Goal: Information Seeking & Learning: Learn about a topic

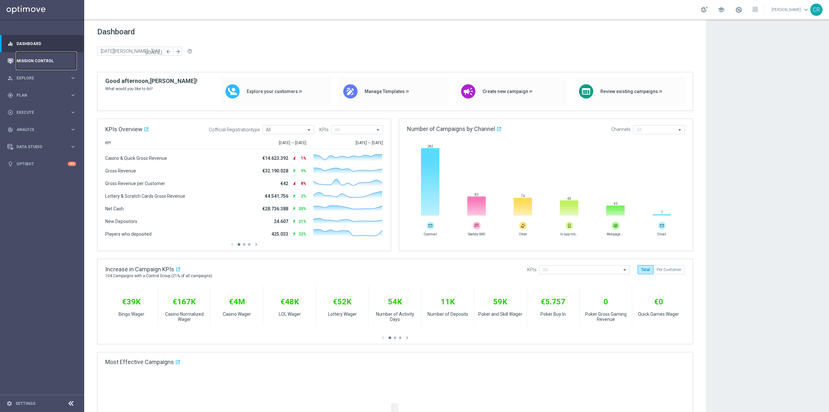
click at [41, 63] on link "Mission Control" at bounding box center [47, 60] width 60 height 17
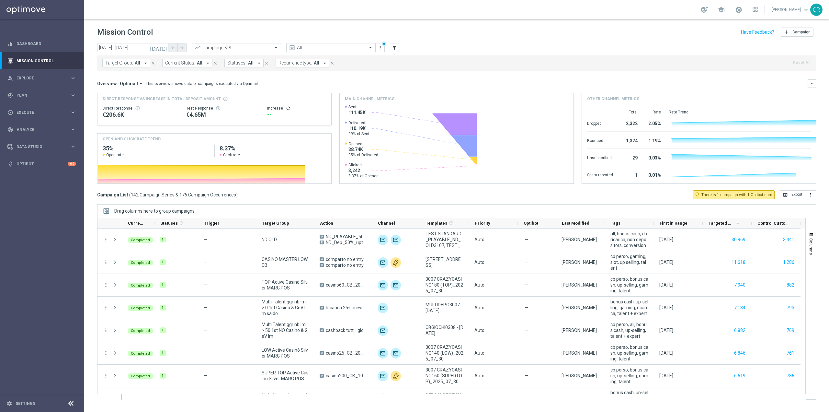
click at [162, 48] on icon "[DATE]" at bounding box center [158, 48] width 17 height 6
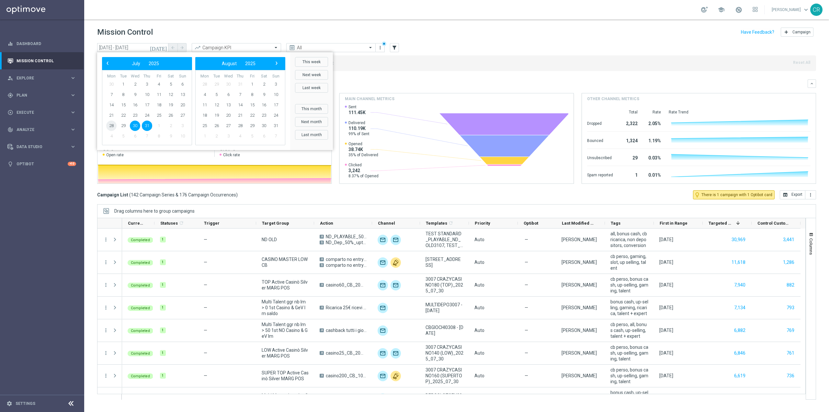
click at [113, 124] on span "28" at bounding box center [111, 125] width 10 height 10
click at [275, 83] on span "3" at bounding box center [276, 84] width 10 height 10
type input "[DATE] - [DATE]"
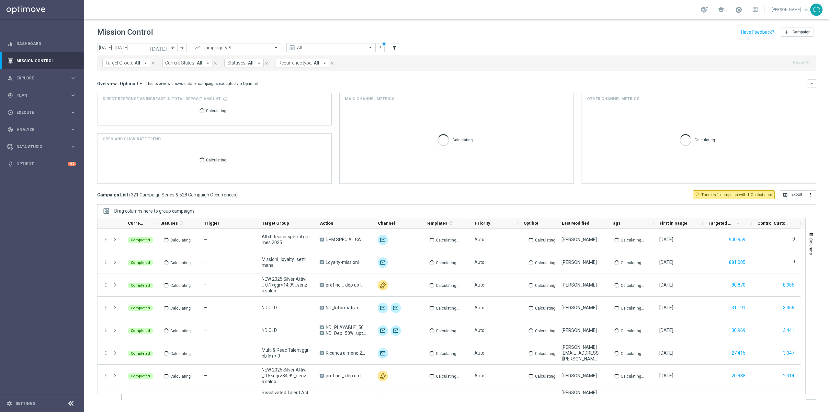
click at [127, 63] on span "Target Group:" at bounding box center [119, 63] width 28 height 6
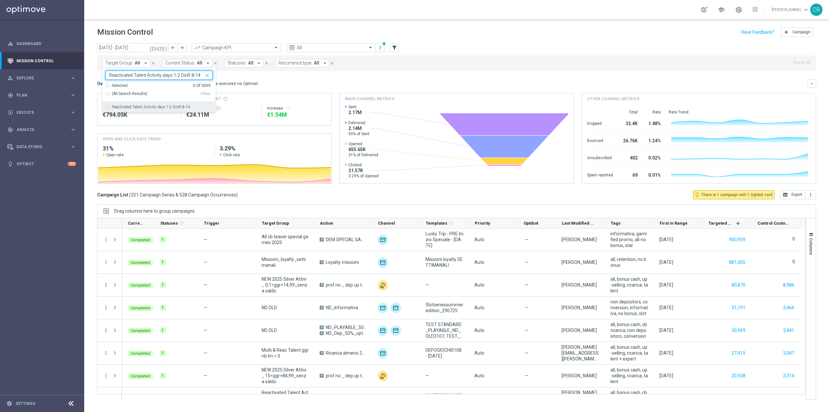
click at [132, 106] on label "Reactivated Talent Activity days 1-2 DinR 8-14" at bounding box center [151, 107] width 78 height 4
type input "Reactivated Talent Activity days 1-2 DinR 8-14"
click at [406, 81] on div "Overview: Optimail arrow_drop_down This overview shows data of campaigns execut…" at bounding box center [452, 84] width 711 height 6
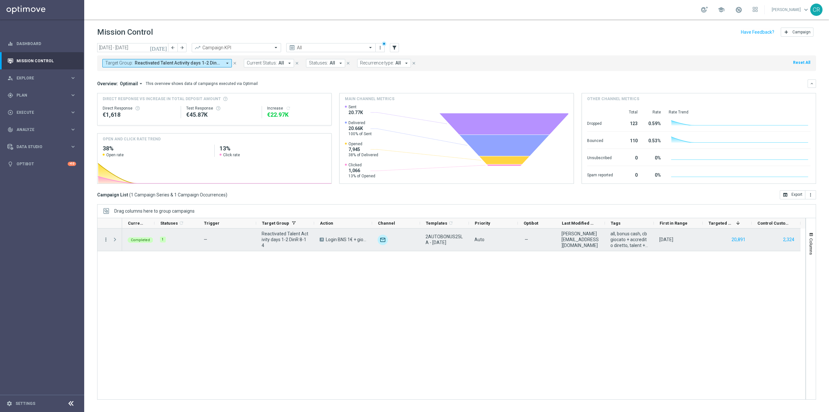
click at [104, 239] on icon "more_vert" at bounding box center [106, 239] width 6 height 6
click at [152, 279] on span "Go to Campaign Analysis" at bounding box center [142, 279] width 46 height 5
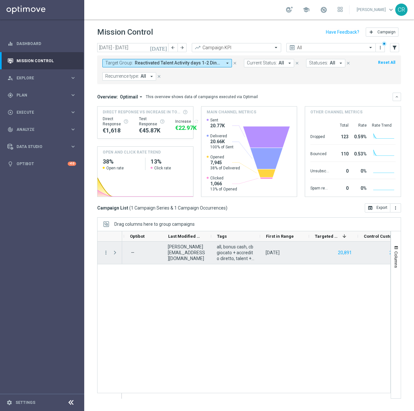
scroll to position [0, 410]
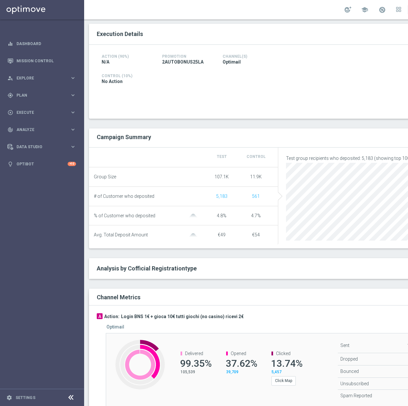
scroll to position [153, 0]
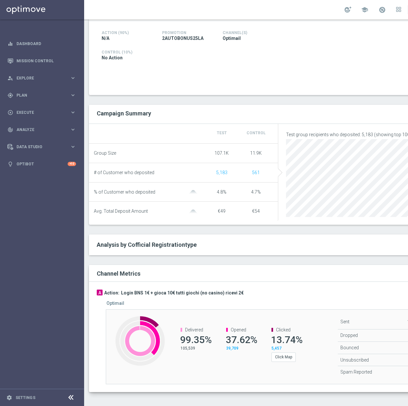
click at [320, 310] on div "Optimail Created with Highcharts 9.3.3 Delivered 99.35% 105,539 Opened 37.62% 3…" at bounding box center [279, 342] width 361 height 84
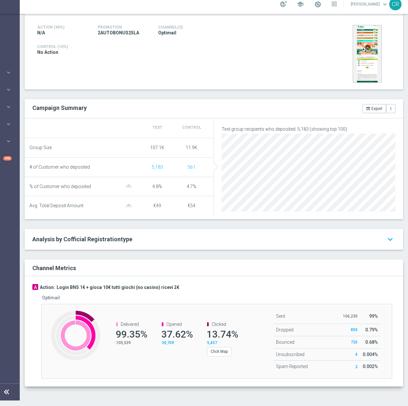
scroll to position [0, 0]
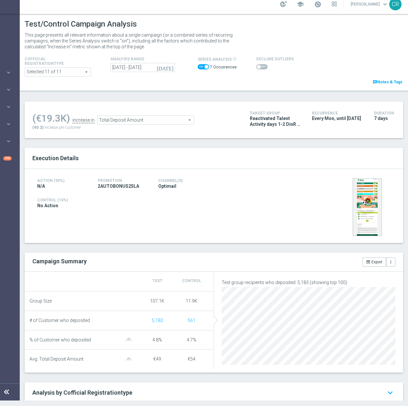
click at [257, 66] on span at bounding box center [262, 66] width 11 height 5
click at [257, 66] on input "checkbox" at bounding box center [262, 66] width 11 height 5
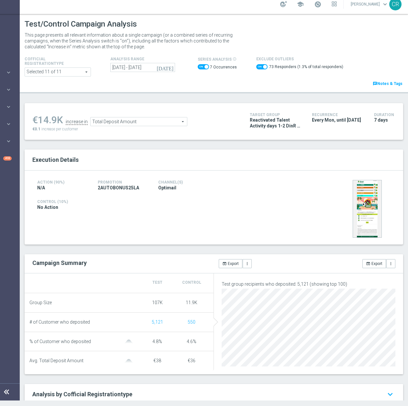
click at [126, 122] on span "Total Deposit Amount" at bounding box center [139, 121] width 97 height 8
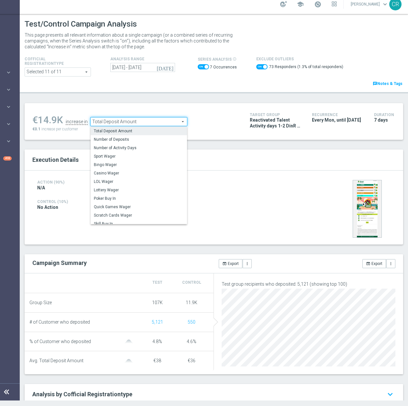
click at [152, 133] on span "Total Deposit Amount" at bounding box center [139, 130] width 90 height 5
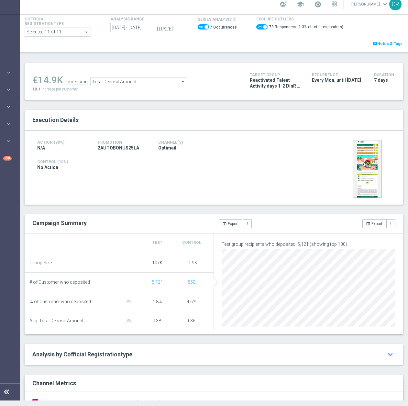
scroll to position [32, 0]
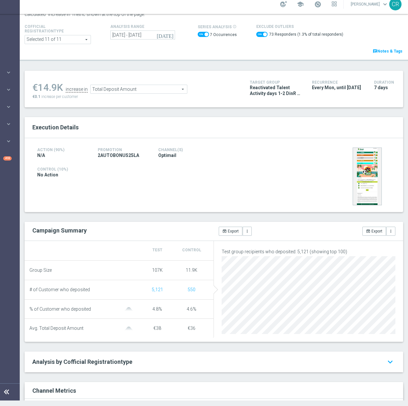
click at [261, 205] on div "Action (90%) N/A Promotion 2AUTOBONUS25LA Channel(s) Optimail Control (10%) No …" at bounding box center [214, 175] width 379 height 74
click at [145, 89] on span "Total Deposit Amount" at bounding box center [139, 89] width 97 height 8
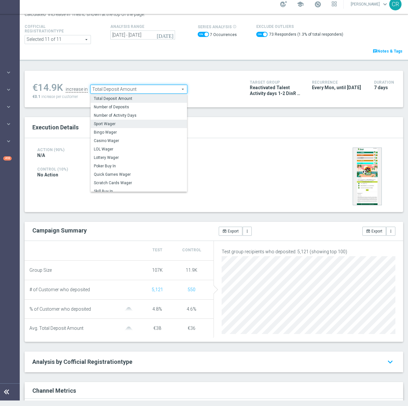
click at [121, 122] on span "Sport Wager" at bounding box center [139, 123] width 90 height 5
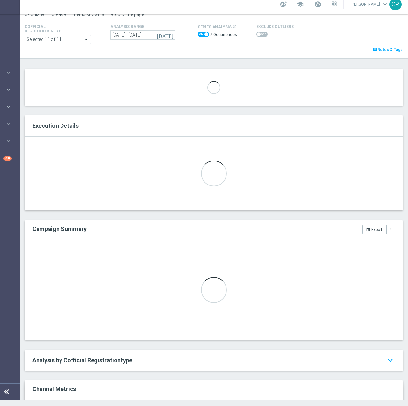
checkbox input "false"
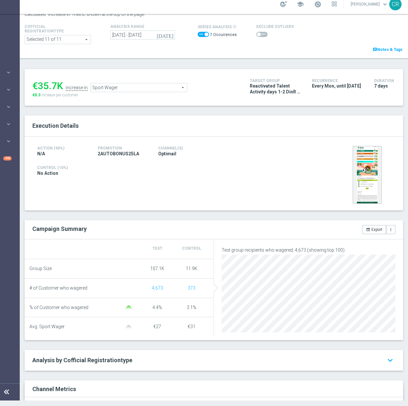
click at [176, 89] on span "Sport Wager" at bounding box center [139, 87] width 97 height 8
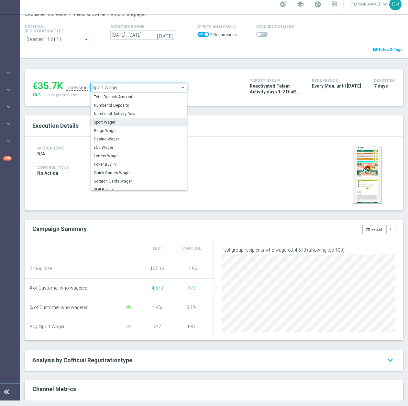
click at [176, 89] on span "Sport Wager" at bounding box center [139, 87] width 97 height 8
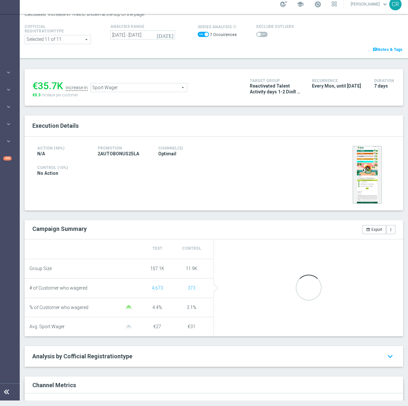
click at [176, 89] on span "Sport Wager" at bounding box center [139, 87] width 97 height 8
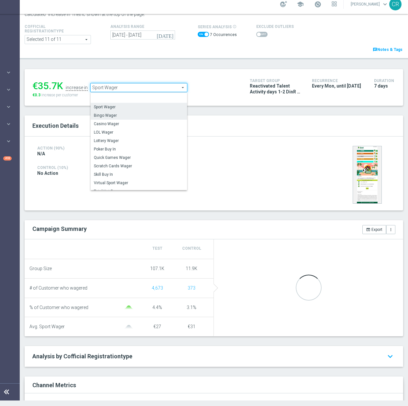
scroll to position [31, 0]
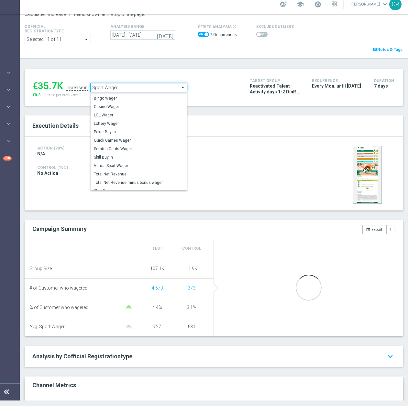
click at [134, 110] on label "Casino Wager" at bounding box center [139, 106] width 97 height 8
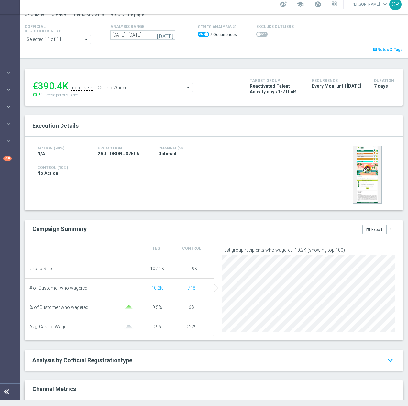
click at [124, 85] on span "Casino Wager" at bounding box center [144, 87] width 97 height 8
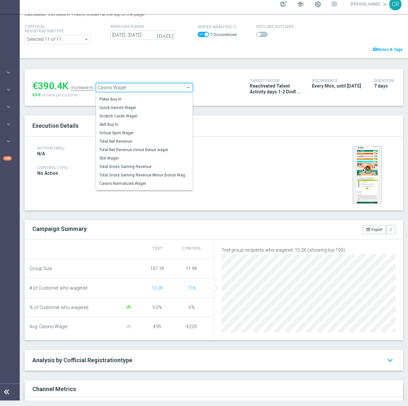
scroll to position [92, 0]
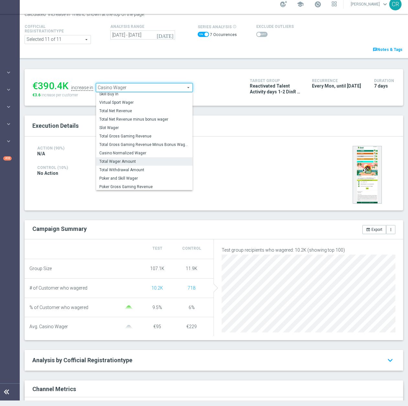
click at [145, 159] on label "Total Wager Amount" at bounding box center [144, 161] width 97 height 8
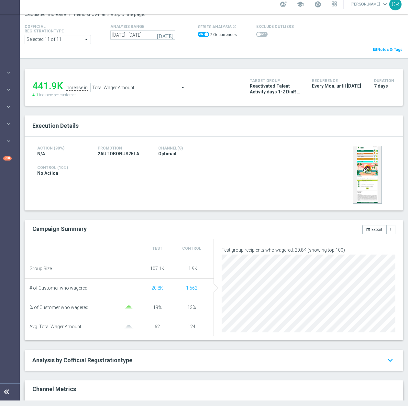
click at [173, 90] on span "Total Wager Amount" at bounding box center [139, 87] width 97 height 8
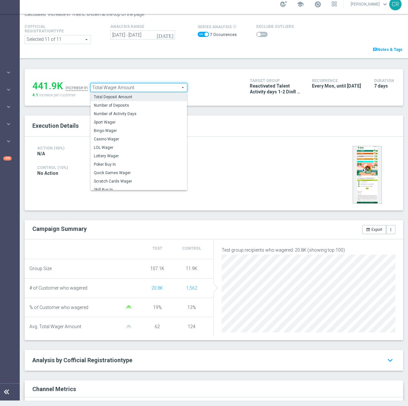
click at [136, 97] on span "Total Deposit Amount" at bounding box center [139, 96] width 90 height 5
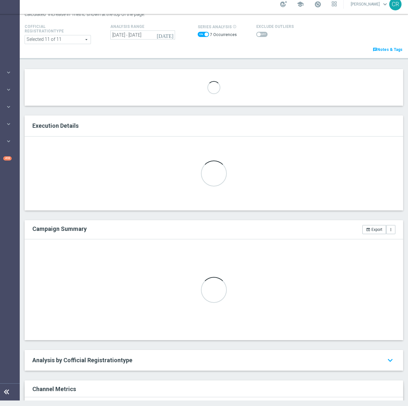
type input "Total Deposit Amount"
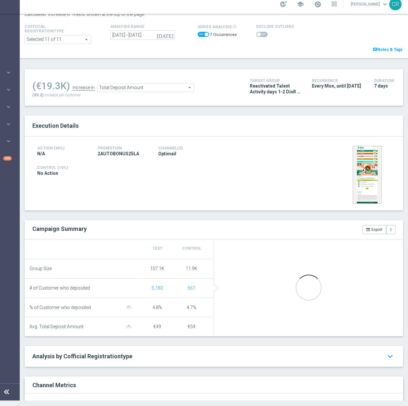
click at [257, 32] on span at bounding box center [259, 34] width 4 height 4
click at [257, 32] on input "checkbox" at bounding box center [262, 34] width 11 height 5
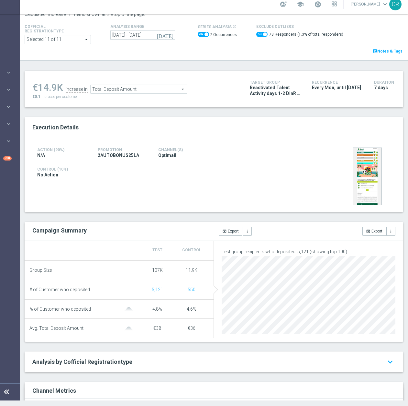
click at [154, 89] on span "Total Deposit Amount" at bounding box center [139, 89] width 97 height 8
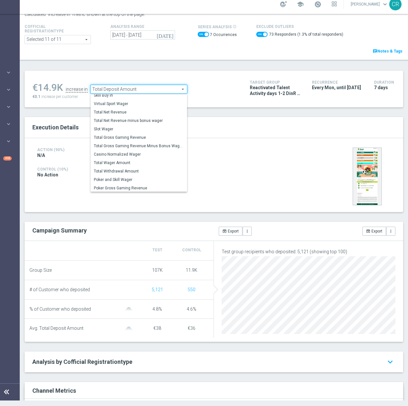
scroll to position [93, 0]
click at [121, 126] on label "Slot Wager" at bounding box center [139, 128] width 97 height 8
checkbox input "false"
type input "Slot Wager"
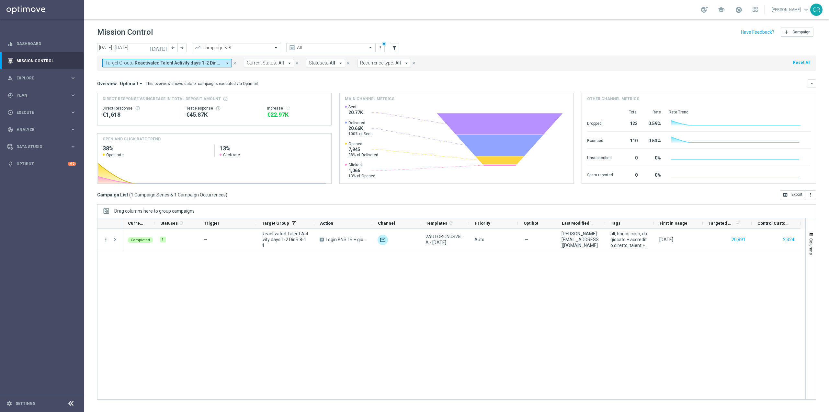
scroll to position [13489, 0]
click at [164, 46] on icon "[DATE]" at bounding box center [158, 48] width 17 height 6
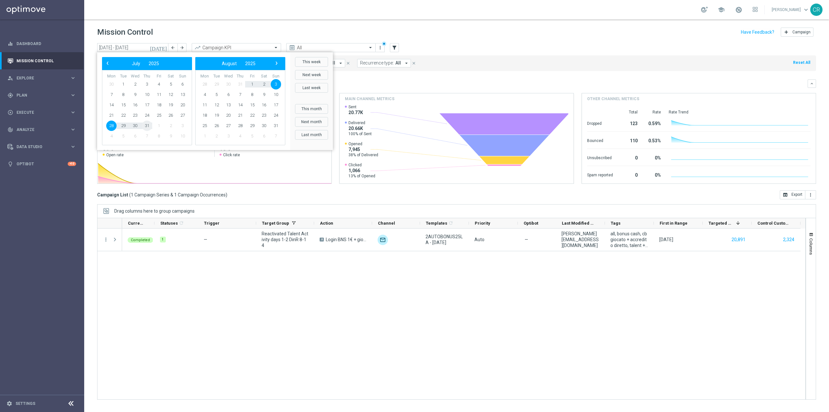
click at [144, 127] on span "31" at bounding box center [147, 125] width 10 height 10
click at [136, 126] on span "30" at bounding box center [135, 125] width 10 height 10
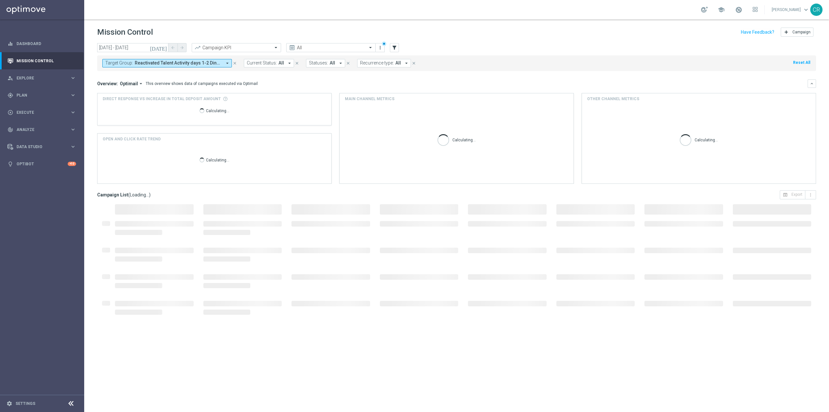
click at [164, 46] on icon "[DATE]" at bounding box center [158, 48] width 17 height 6
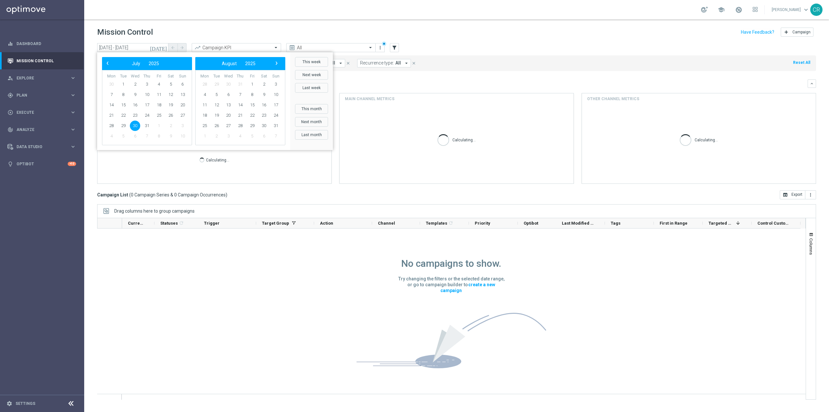
click at [137, 126] on span "30" at bounding box center [135, 125] width 10 height 10
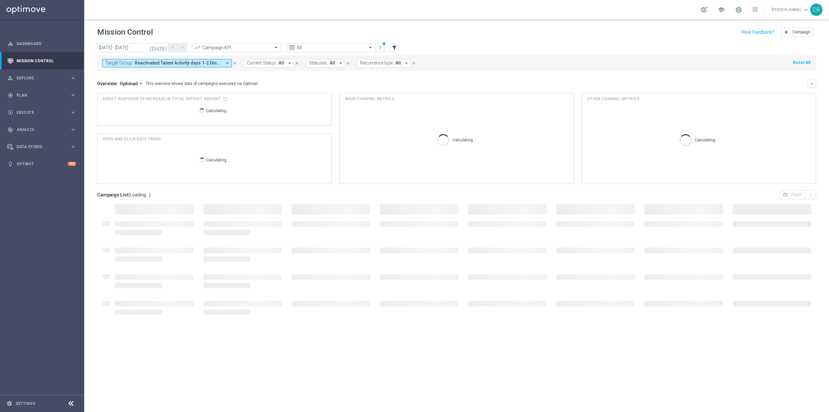
type input "[DATE] - [DATE]"
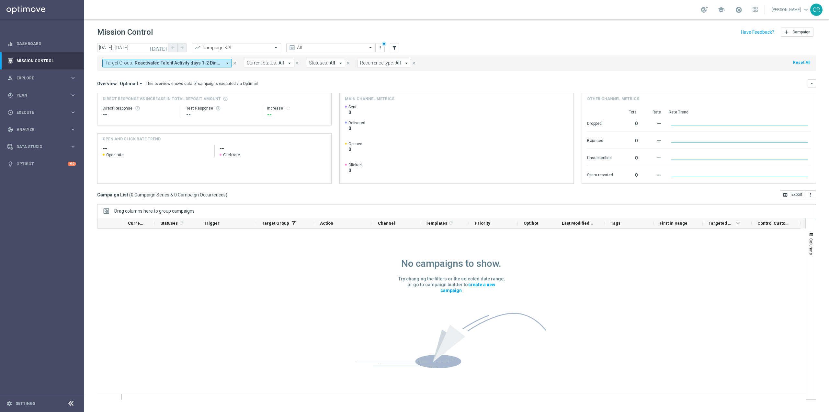
click at [204, 61] on span "Reactivated Talent Activity days 1-2 DinR 8-14" at bounding box center [178, 63] width 87 height 6
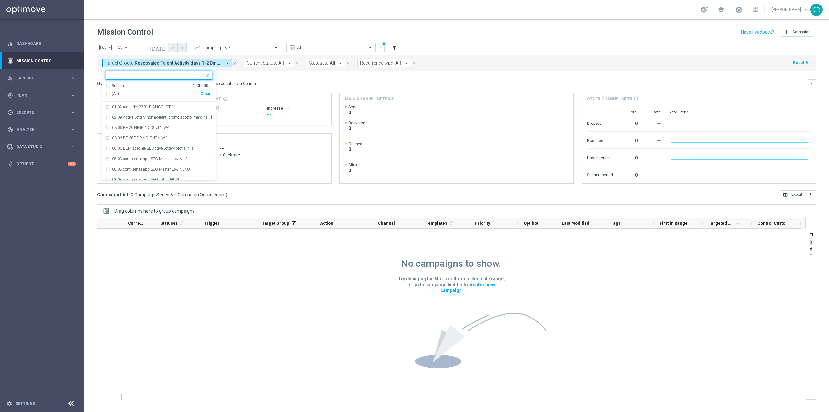
click at [205, 90] on div "(All) Clear" at bounding box center [158, 93] width 105 height 11
click at [0, 0] on div "Clear" at bounding box center [0, 0] width 0 height 0
click at [266, 76] on mini-dashboard "Overview: Optimail arrow_drop_down This overview shows data of campaigns execut…" at bounding box center [456, 130] width 719 height 119
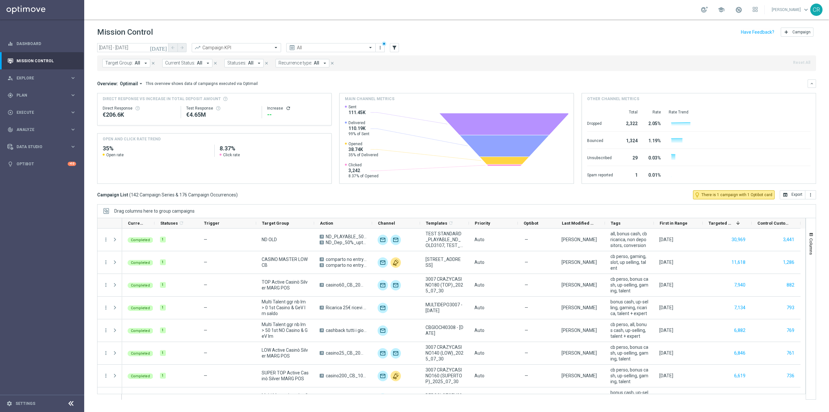
click at [124, 61] on span "Target Group:" at bounding box center [119, 63] width 28 height 6
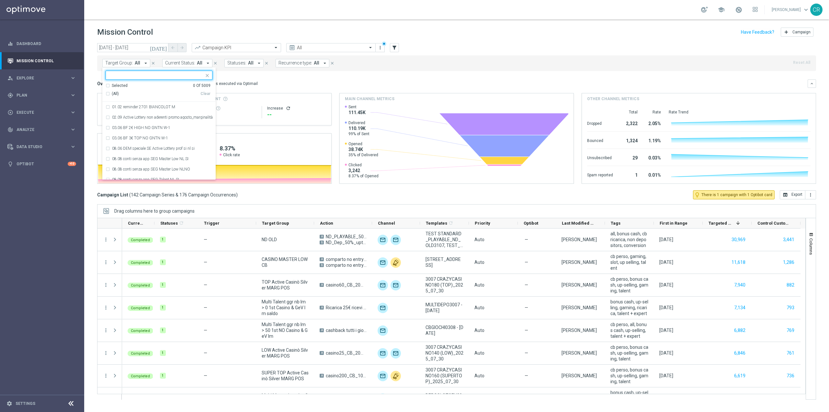
click at [143, 76] on input "text" at bounding box center [156, 76] width 95 height 6
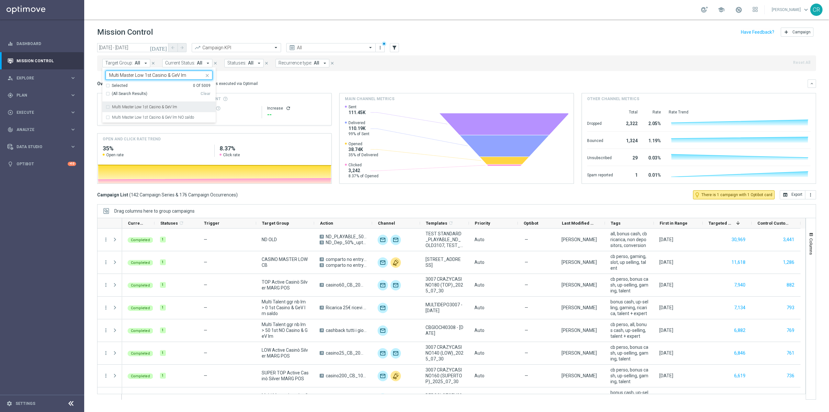
click at [166, 108] on label "Multi Master Low 1st Casino & GeV lm" at bounding box center [144, 107] width 65 height 4
type input "Multi Master Low 1st Casino & GeV lm"
click at [283, 75] on mini-dashboard "Overview: Optimail arrow_drop_down This overview shows data of campaigns execut…" at bounding box center [456, 130] width 719 height 119
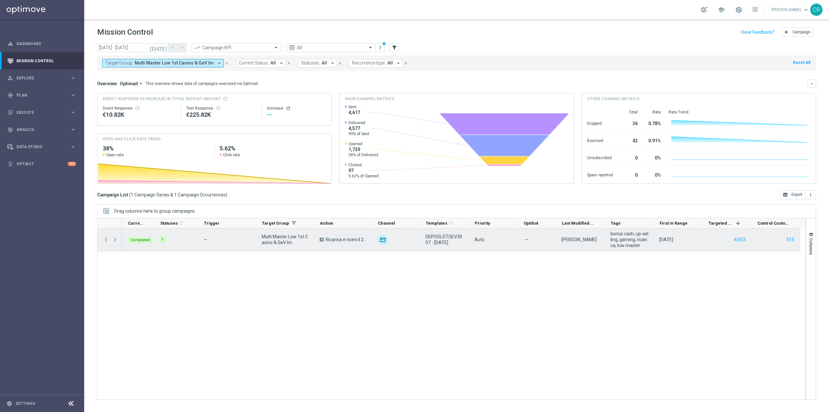
click at [106, 238] on icon "more_vert" at bounding box center [106, 239] width 6 height 6
click at [131, 280] on span "Go to Campaign Analysis" at bounding box center [142, 279] width 46 height 5
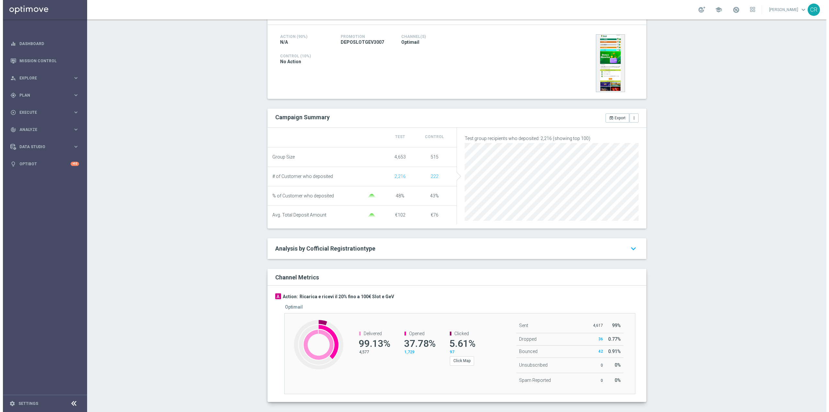
scroll to position [52, 0]
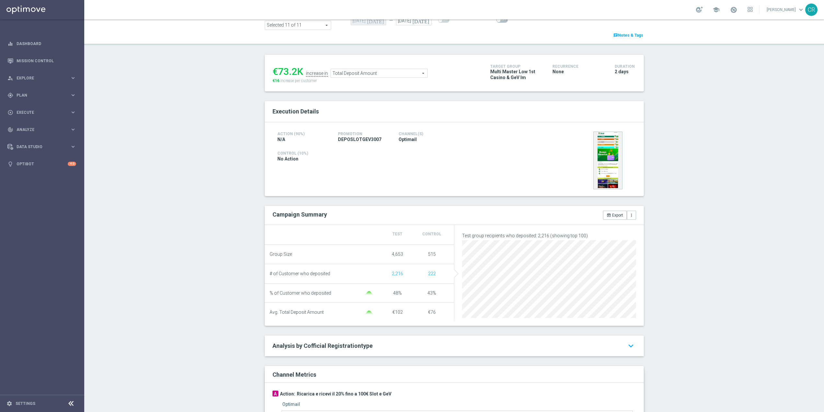
click at [381, 75] on span "Total Deposit Amount" at bounding box center [379, 73] width 97 height 8
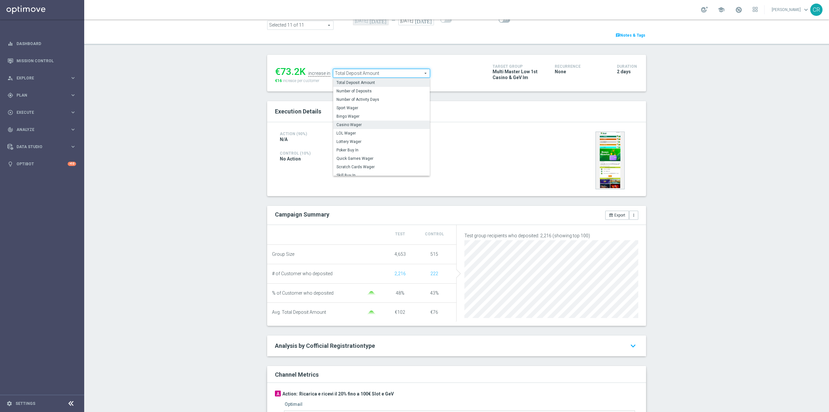
click at [373, 125] on span "Casino Wager" at bounding box center [382, 124] width 90 height 5
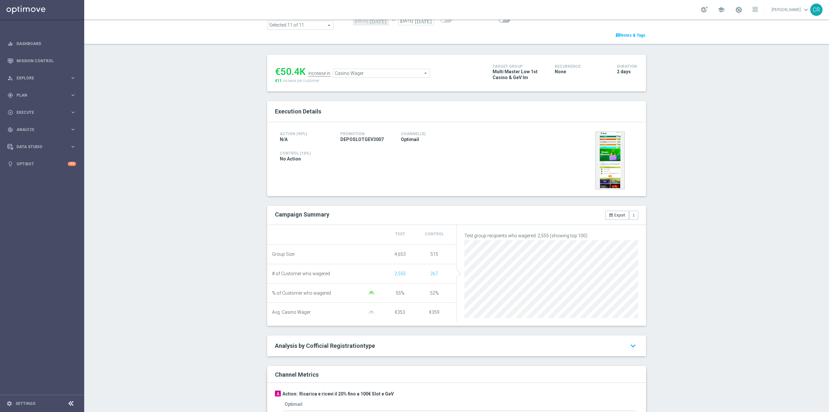
click at [368, 74] on span "Casino Wager" at bounding box center [381, 73] width 97 height 8
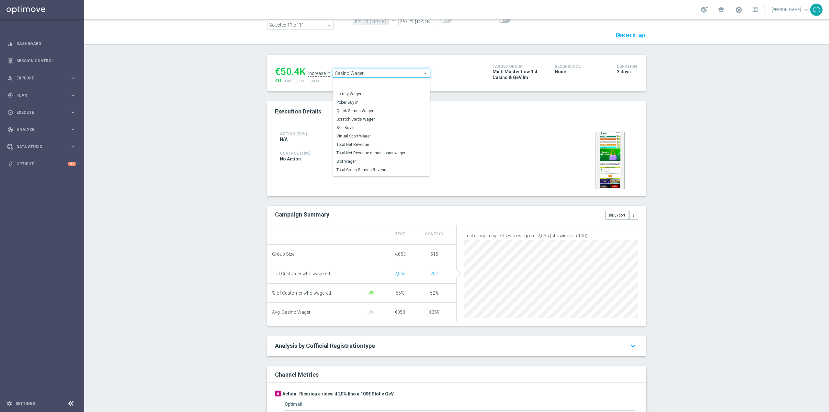
scroll to position [63, 0]
click at [368, 104] on span "Scratch Cards Wager" at bounding box center [382, 101] width 90 height 5
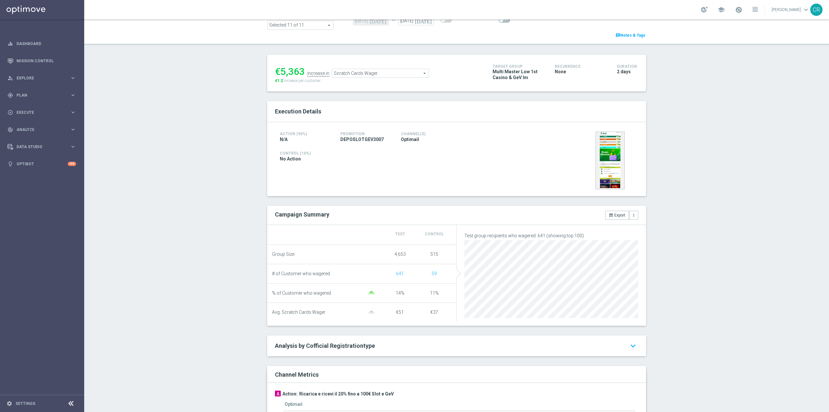
click at [406, 74] on span "Scratch Cards Wager" at bounding box center [380, 73] width 97 height 8
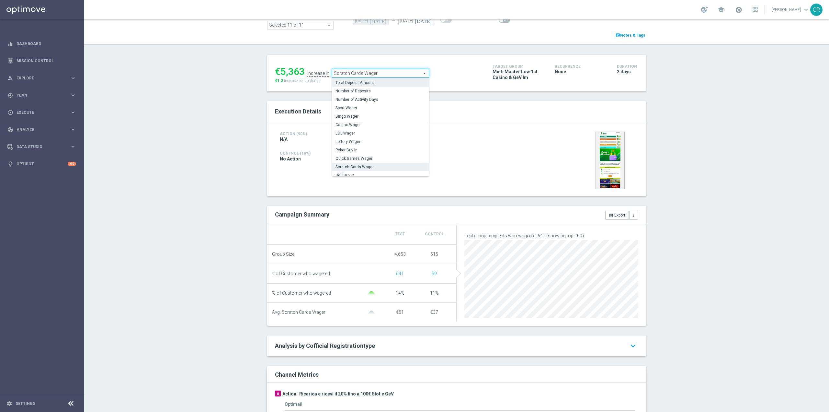
click at [399, 80] on span "Total Deposit Amount" at bounding box center [381, 82] width 90 height 5
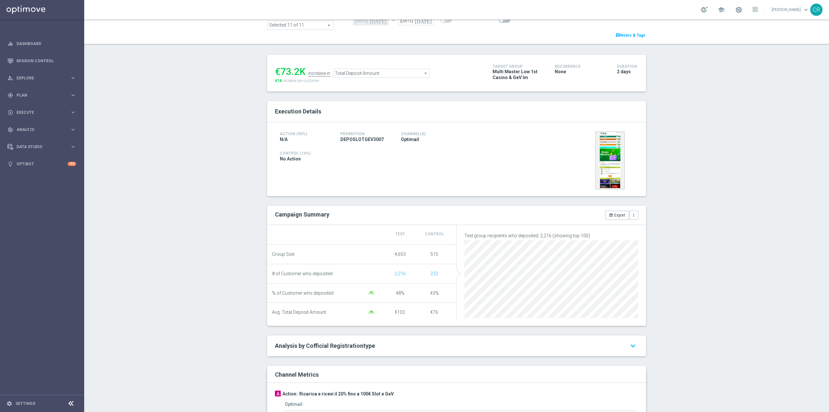
click at [359, 72] on span "Total Deposit Amount" at bounding box center [381, 73] width 97 height 8
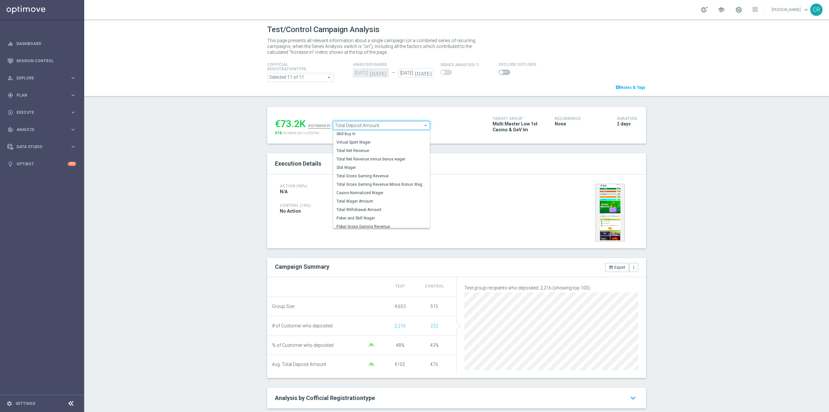
scroll to position [93, 0]
click at [373, 197] on span "Total Wager Amount" at bounding box center [382, 198] width 90 height 5
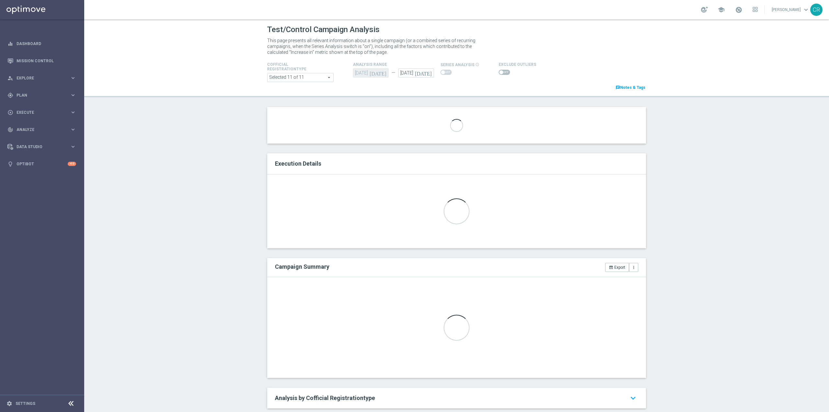
type input "Total Wager Amount"
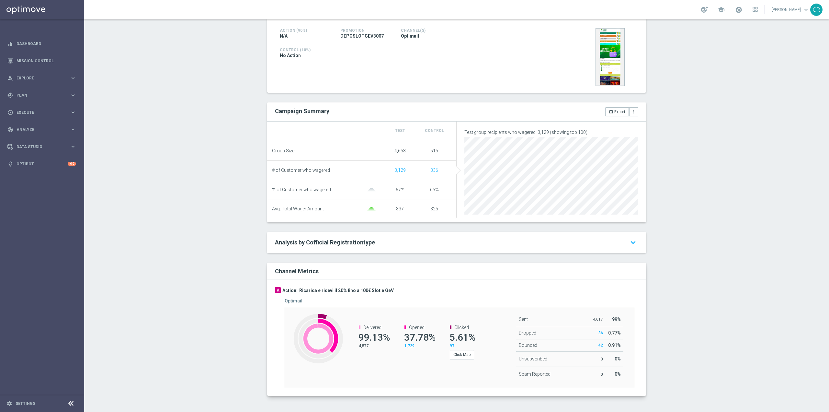
scroll to position [29, 0]
